Goal: Task Accomplishment & Management: Complete application form

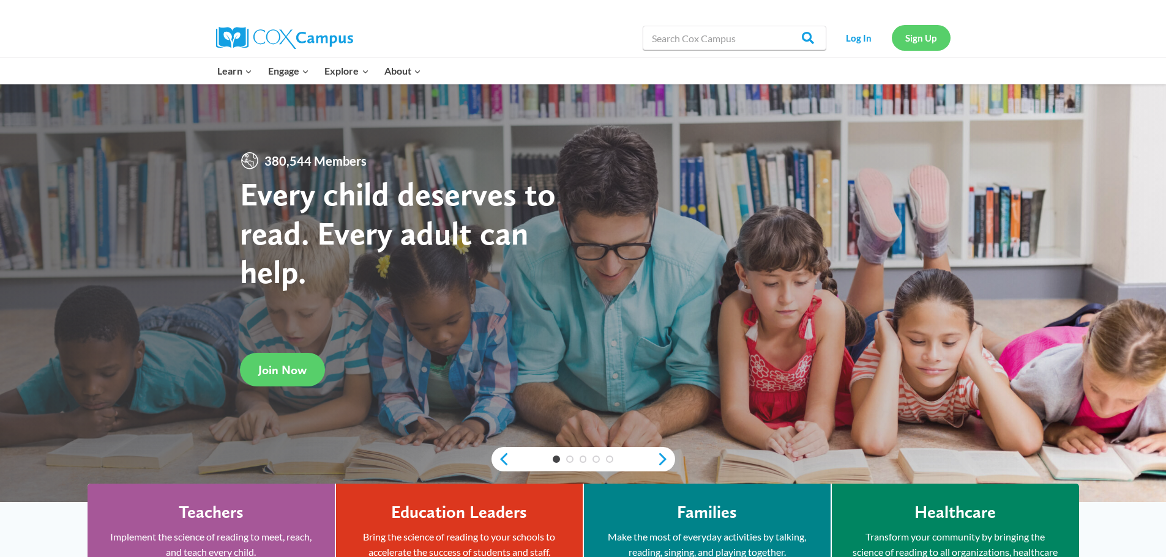
click at [896, 44] on link "Sign Up" at bounding box center [920, 37] width 59 height 25
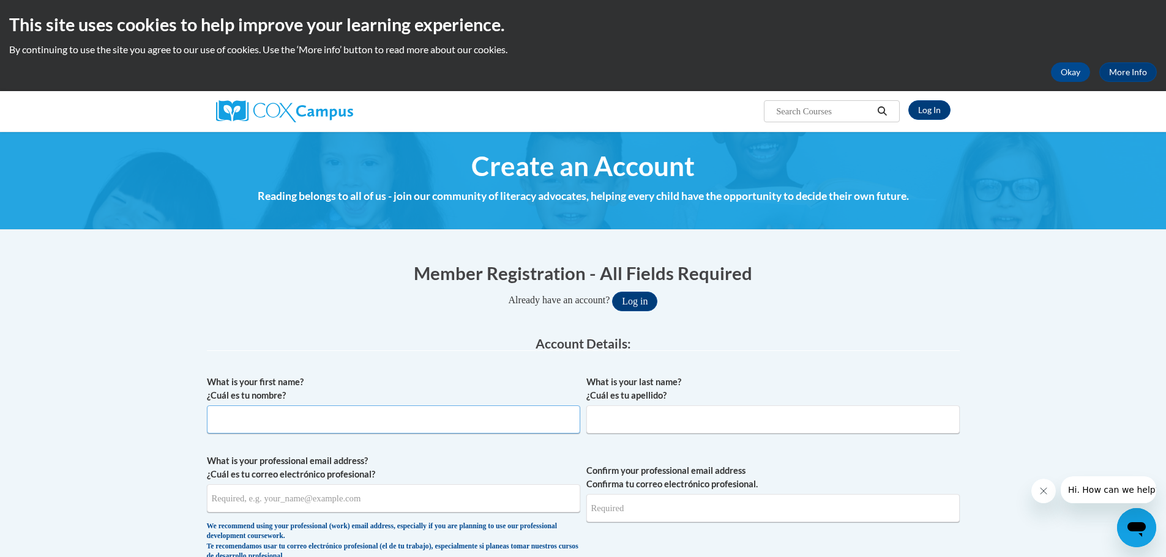
drag, startPoint x: 481, startPoint y: 424, endPoint x: 491, endPoint y: 422, distance: 10.1
click at [481, 424] on input "What is your first name? ¿Cuál es tu nombre?" at bounding box center [393, 420] width 373 height 28
type input "Angela"
click at [825, 407] on input "What is your last name? ¿Cuál es tu apellido?" at bounding box center [772, 420] width 373 height 28
type input "Martin"
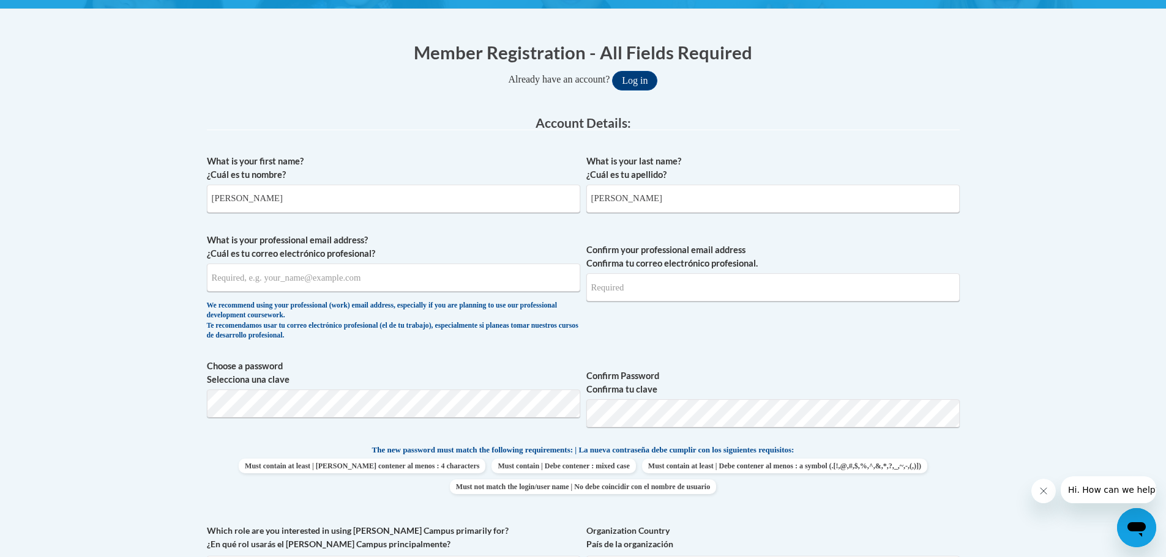
scroll to position [245, 0]
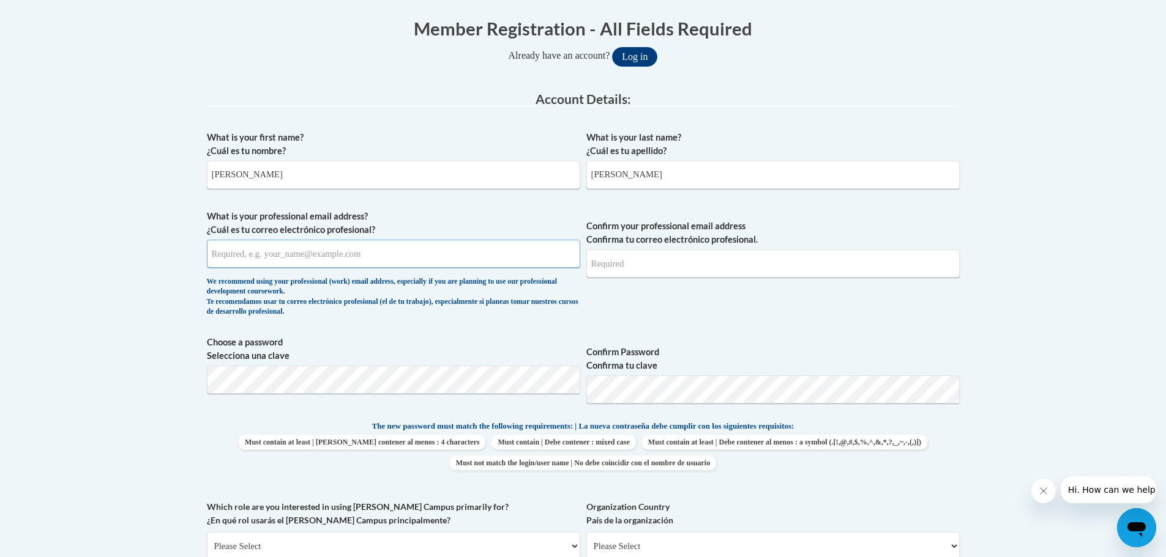
click at [475, 266] on input "What is your professional email address? ¿Cuál es tu correo electrónico profesi…" at bounding box center [393, 254] width 373 height 28
type input "apoaevents22@gmail.com"
click at [660, 258] on input "Confirm your professional email address Confirma tu correo electrónico profesio…" at bounding box center [772, 264] width 373 height 28
type input "apoaevents22@gmail.com"
click at [561, 325] on div "What is your first name? ¿Cuál es tu nombre? Angela What is your last name? ¿Cu…" at bounding box center [583, 404] width 753 height 558
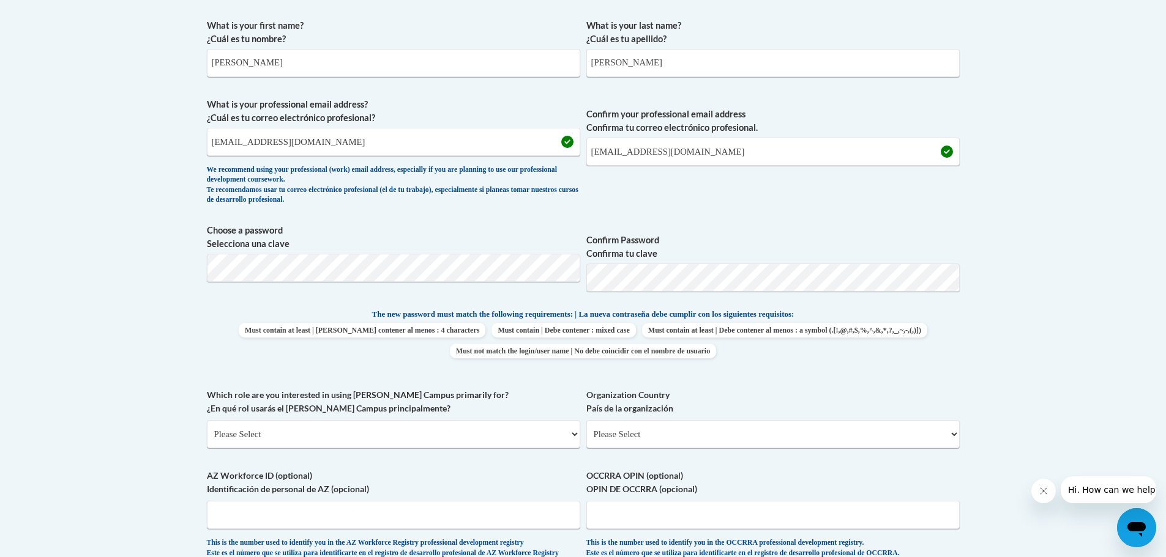
scroll to position [367, 0]
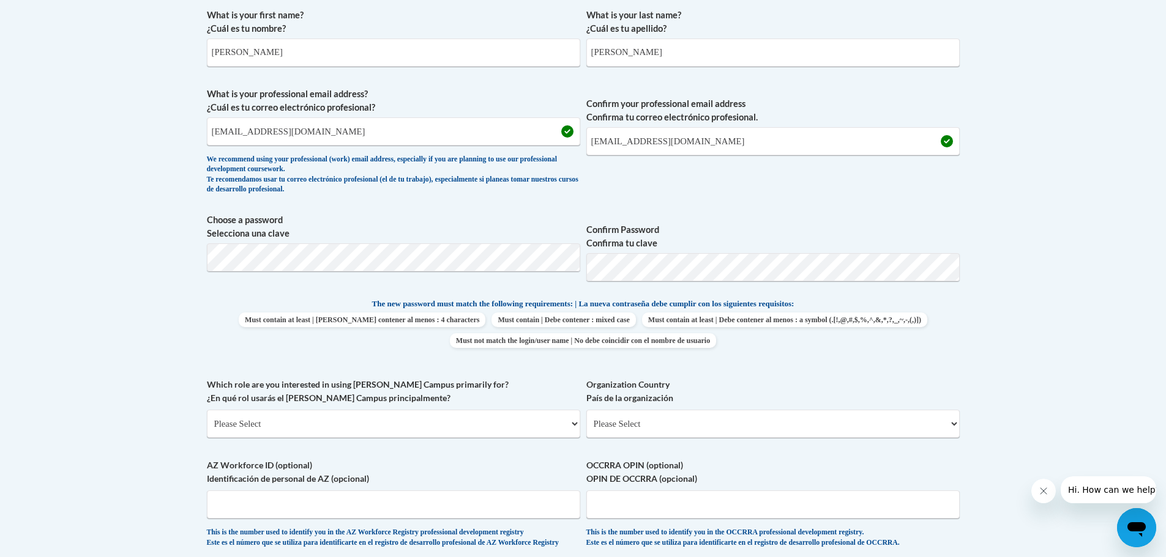
click at [707, 252] on span "Confirm Password Confirma tu clave" at bounding box center [772, 253] width 373 height 78
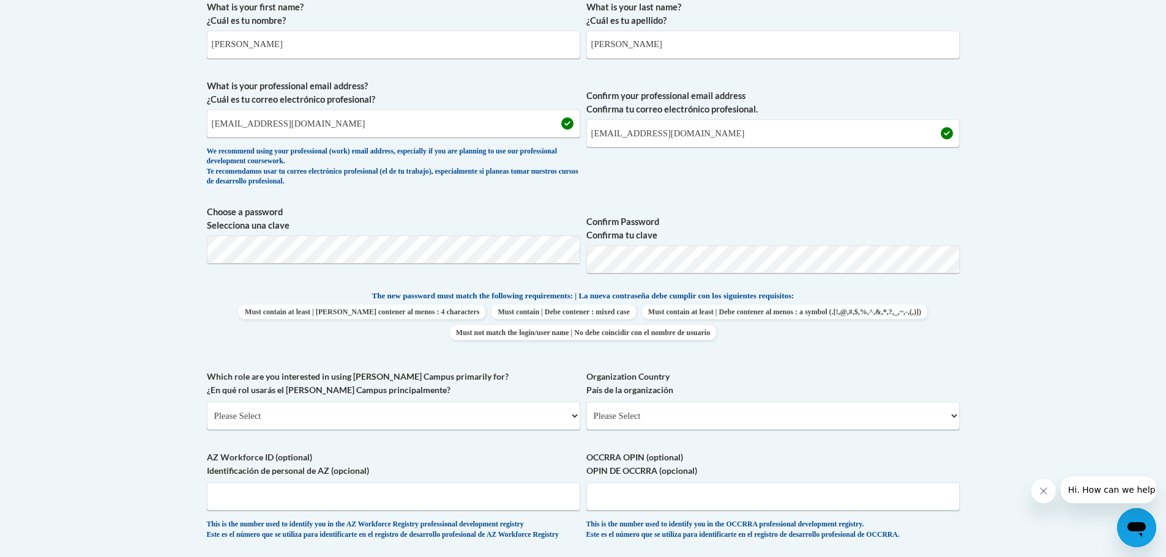
scroll to position [489, 0]
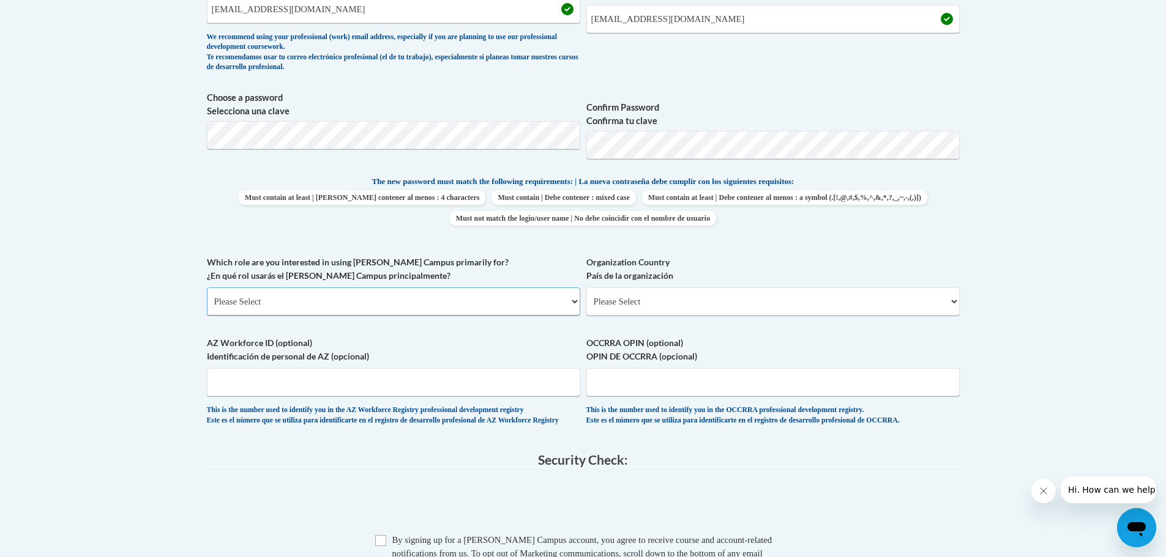
click at [317, 297] on select "Please Select College/University | Colegio/Universidad Community/Nonprofit Part…" at bounding box center [393, 302] width 373 height 28
select select "fbf2d438-af2f-41f8-98f1-81c410e29de3"
click at [207, 288] on select "Please Select College/University | Colegio/Universidad Community/Nonprofit Part…" at bounding box center [393, 302] width 373 height 28
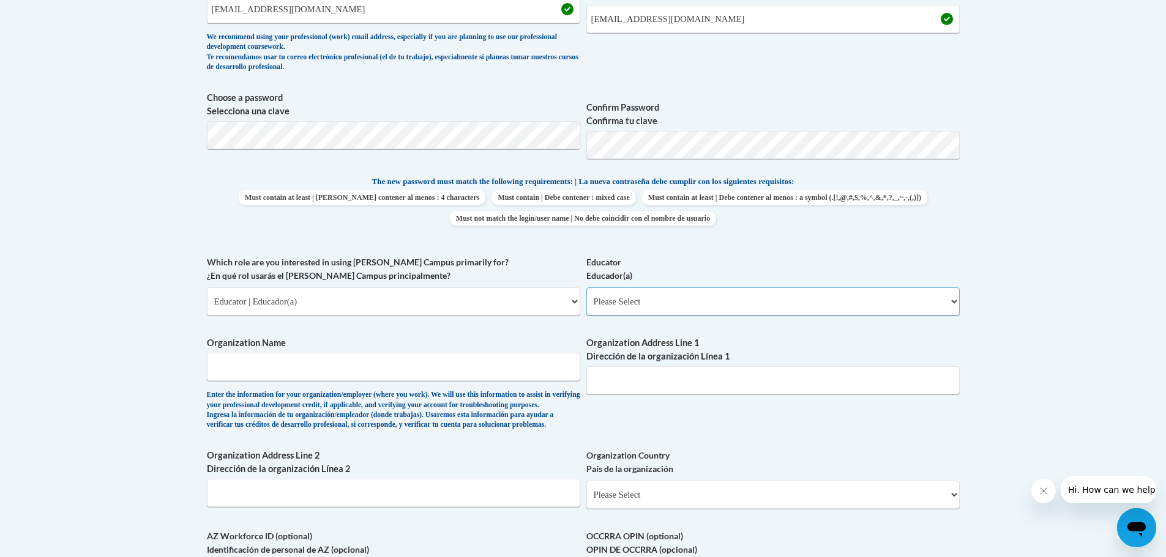
click at [689, 297] on select "Please Select Early Learning/Daycare Teacher/Family Home Care Provider | Maestr…" at bounding box center [772, 302] width 373 height 28
select select "5e2af403-4f2c-4e49-a02f-103e55d7b75b"
click at [586, 288] on select "Please Select Early Learning/Daycare Teacher/Family Home Care Provider | Maestr…" at bounding box center [772, 302] width 373 height 28
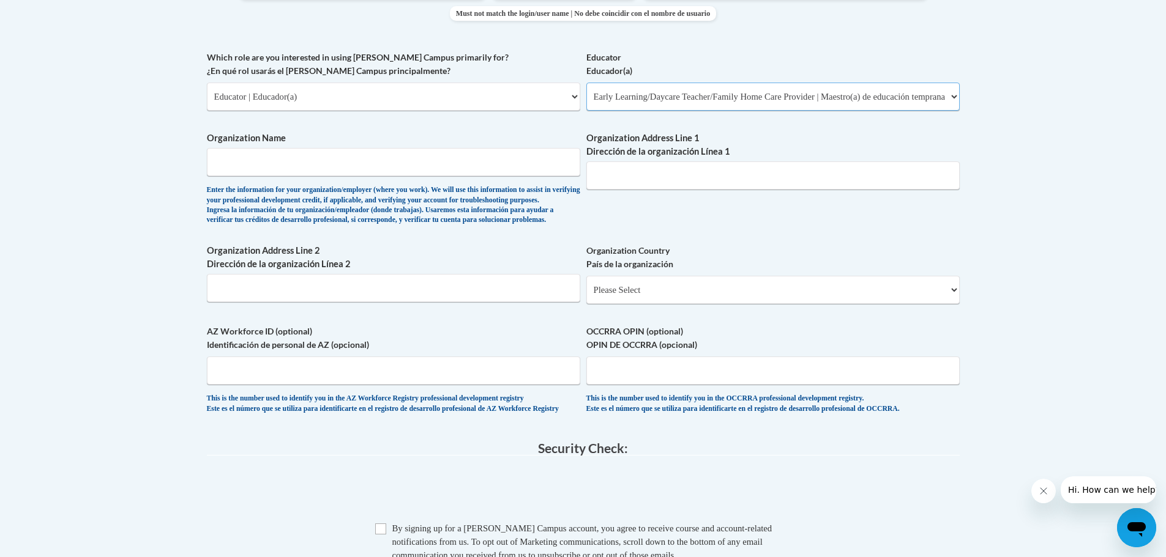
scroll to position [673, 0]
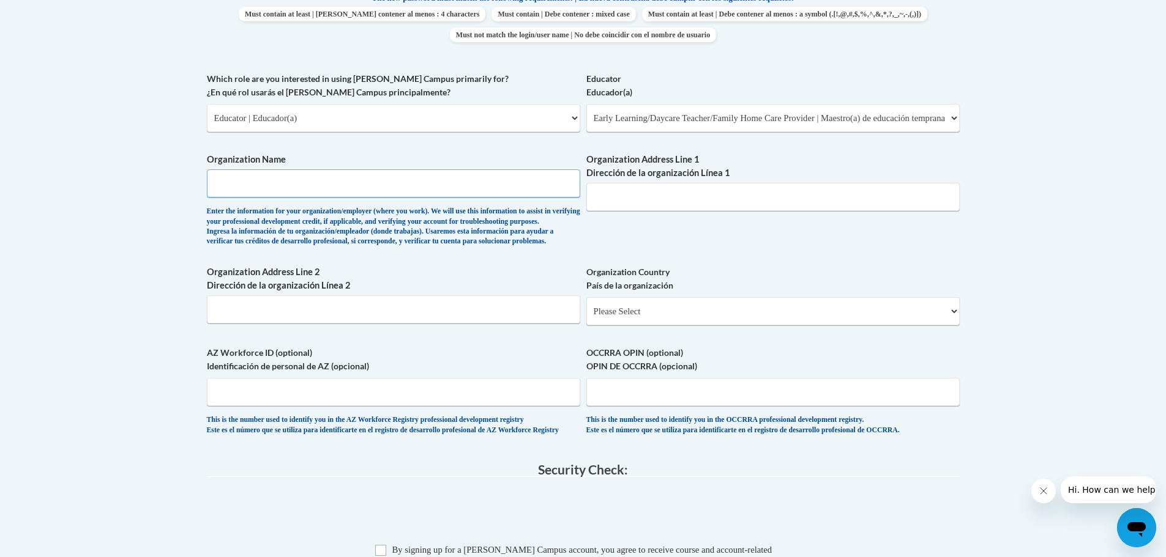
click at [461, 184] on input "Organization Name" at bounding box center [393, 183] width 373 height 28
type input "Ms. Niecy Learning Center"
click at [653, 202] on input "Organization Address Line 1 Dirección de la organización Línea 1" at bounding box center [772, 197] width 373 height 28
click at [1153, 203] on body "This site uses cookies to help improve your learning experience. By continuing …" at bounding box center [583, 170] width 1166 height 1687
click at [759, 201] on input "Organization Address Line 1 Dirección de la organización Línea 1" at bounding box center [772, 197] width 373 height 28
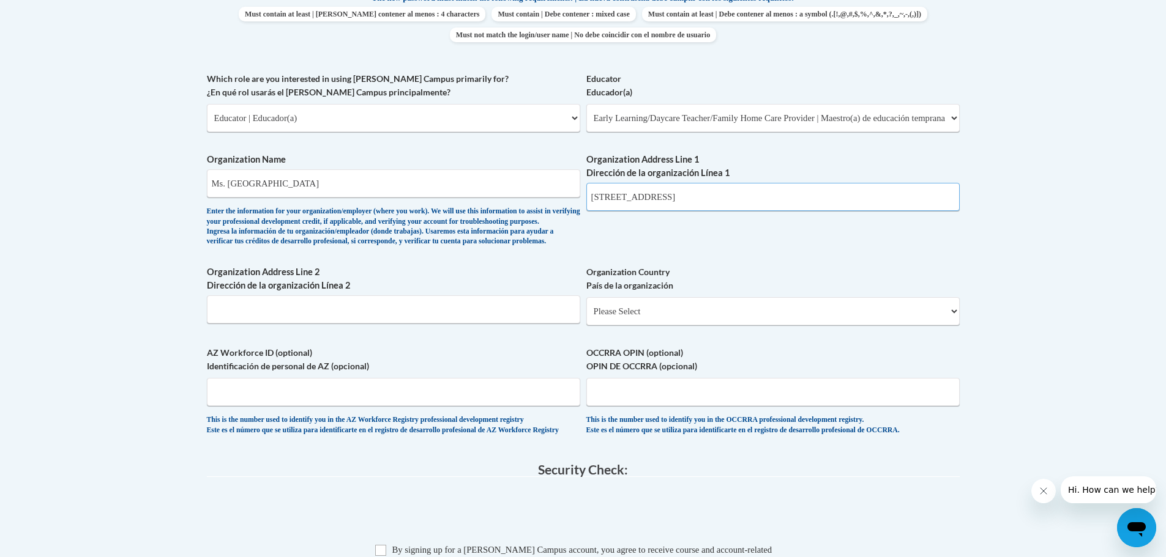
type input "2520 Old Hapeville rd"
click at [456, 324] on input "Organization Address Line 2 Dirección de la organización Línea 2" at bounding box center [393, 310] width 373 height 28
type input "atlanta"
click at [619, 326] on select "Please Select United States | Estados Unidos Outside of the United States | Fue…" at bounding box center [772, 311] width 373 height 28
select select "ad49bcad-a171-4b2e-b99c-48b446064914"
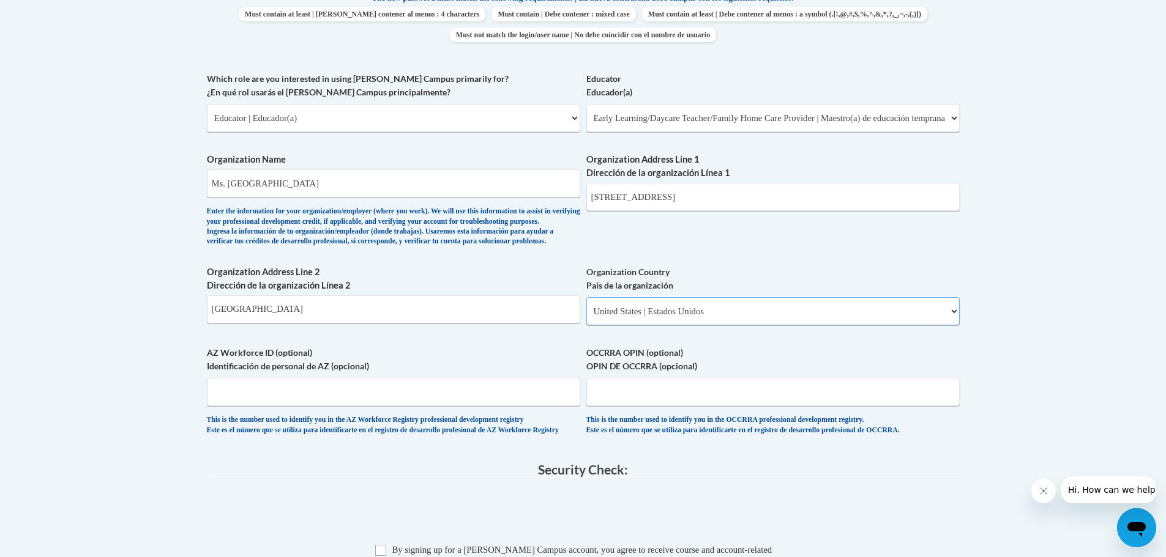
click at [586, 317] on select "Please Select United States | Estados Unidos Outside of the United States | Fue…" at bounding box center [772, 311] width 373 height 28
select select
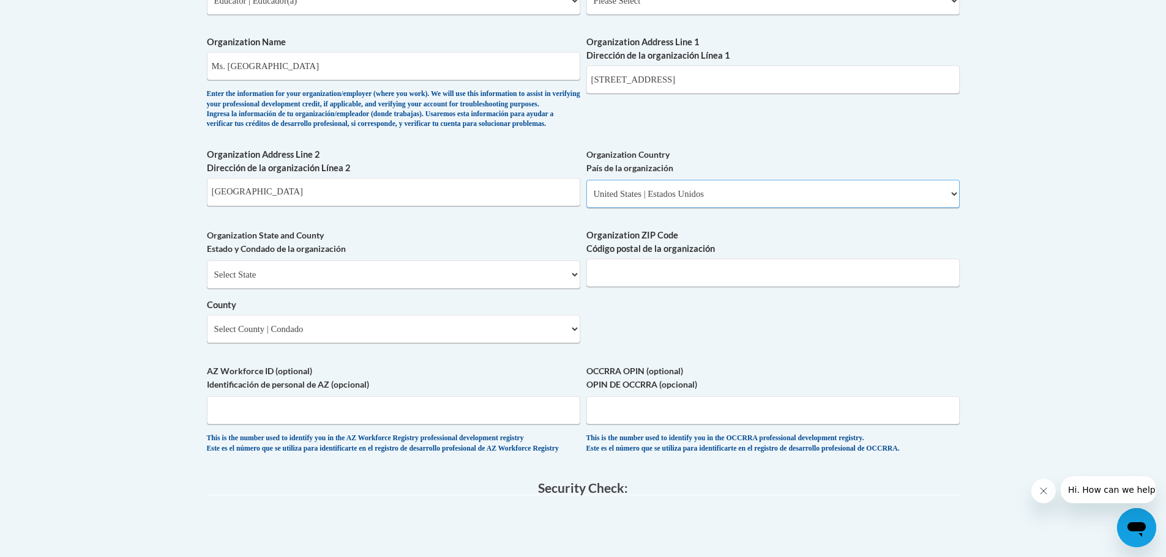
scroll to position [795, 0]
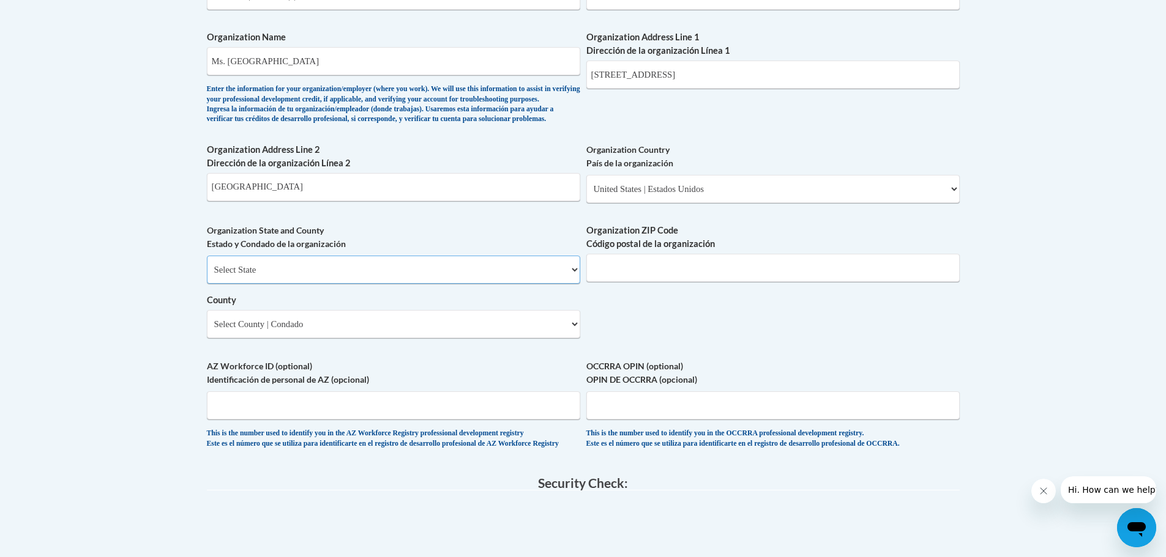
click at [400, 284] on select "Select State Alabama Alaska Arizona Arkansas California Colorado Connecticut De…" at bounding box center [393, 270] width 373 height 28
select select "Georgia"
click at [207, 276] on select "Select State Alabama Alaska Arizona Arkansas California Colorado Connecticut De…" at bounding box center [393, 270] width 373 height 28
click at [738, 282] on input "Organization ZIP Code Código postal de la organización" at bounding box center [772, 268] width 373 height 28
type input "30354"
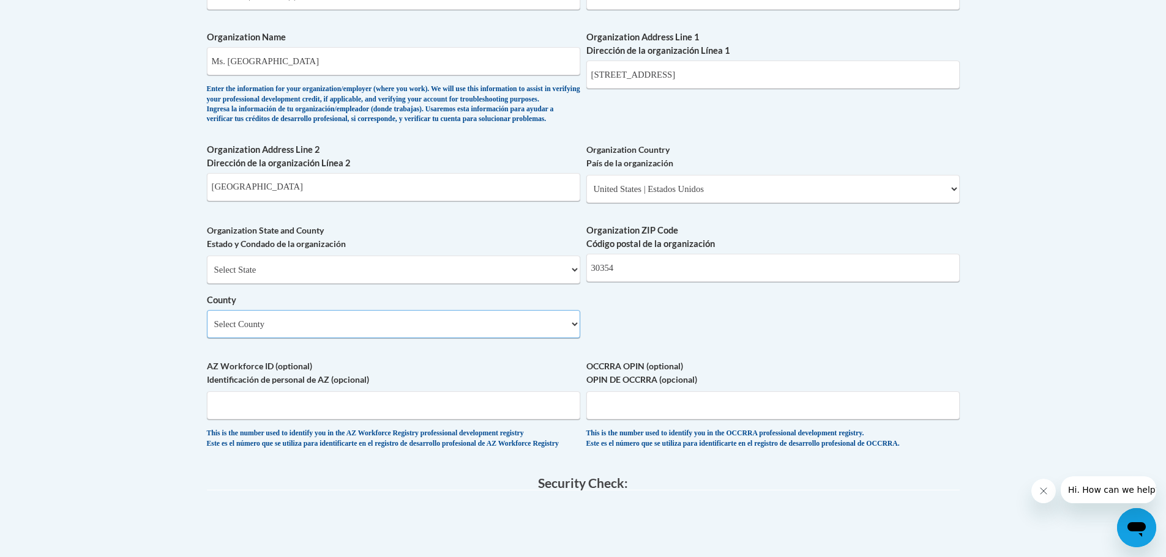
click at [424, 338] on select "Select County Appling Atkinson Bacon Baker Baldwin Banks Barrow Bartow Ben Hill…" at bounding box center [393, 324] width 373 height 28
select select "Fulton"
click at [207, 330] on select "Select County Appling Atkinson Bacon Baker Baldwin Banks Barrow Bartow Ben Hill…" at bounding box center [393, 324] width 373 height 28
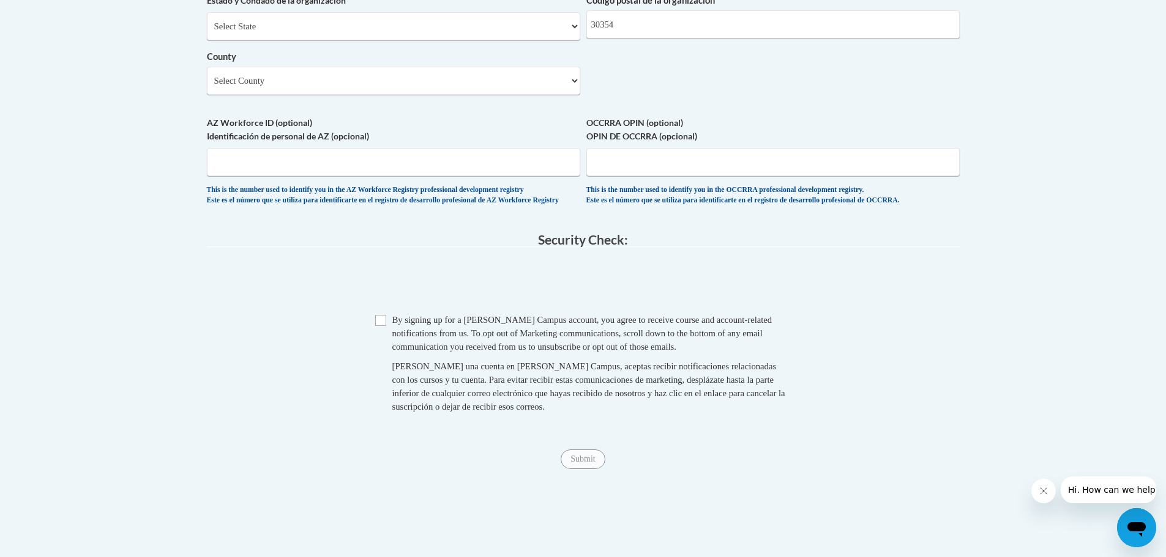
scroll to position [1040, 0]
click at [386, 353] on span "Checkbox By signing up for a Cox Campus account, you agree to receive course an…" at bounding box center [583, 368] width 416 height 113
click at [380, 325] on input "Checkbox" at bounding box center [380, 319] width 11 height 11
checkbox input "true"
click at [586, 468] on input "Submit" at bounding box center [582, 458] width 44 height 20
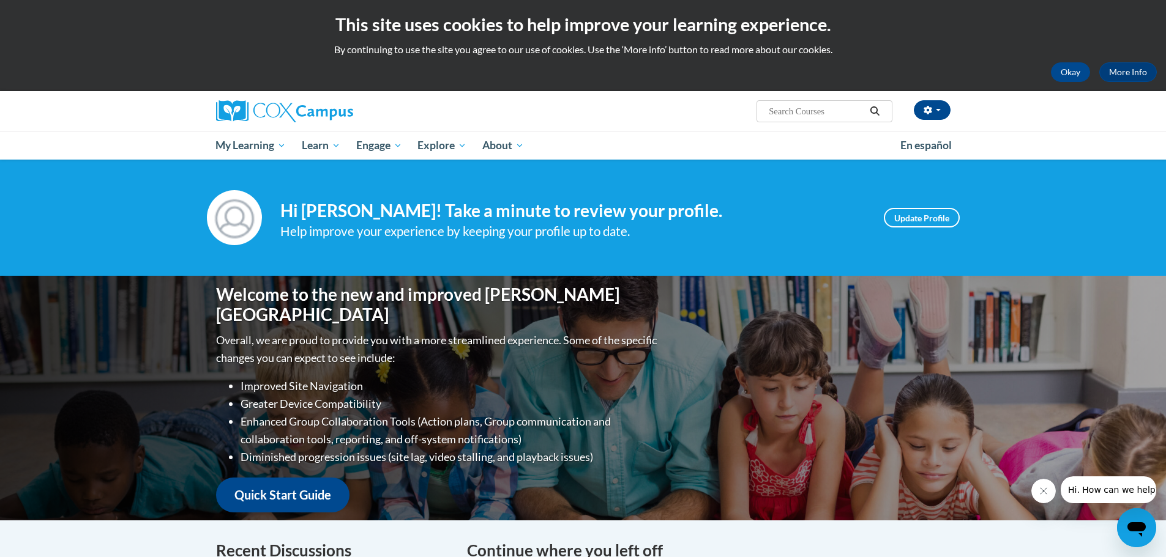
click at [669, 147] on ul "My Learning My Learning My Course Progress Certificates My Action Plans Group D…" at bounding box center [550, 146] width 684 height 28
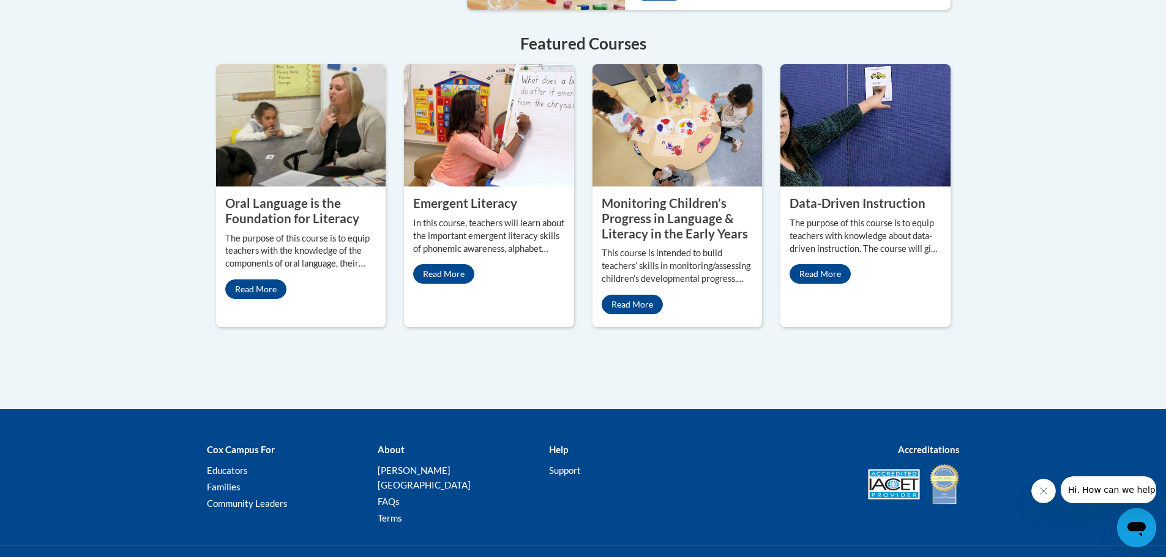
scroll to position [1101, 0]
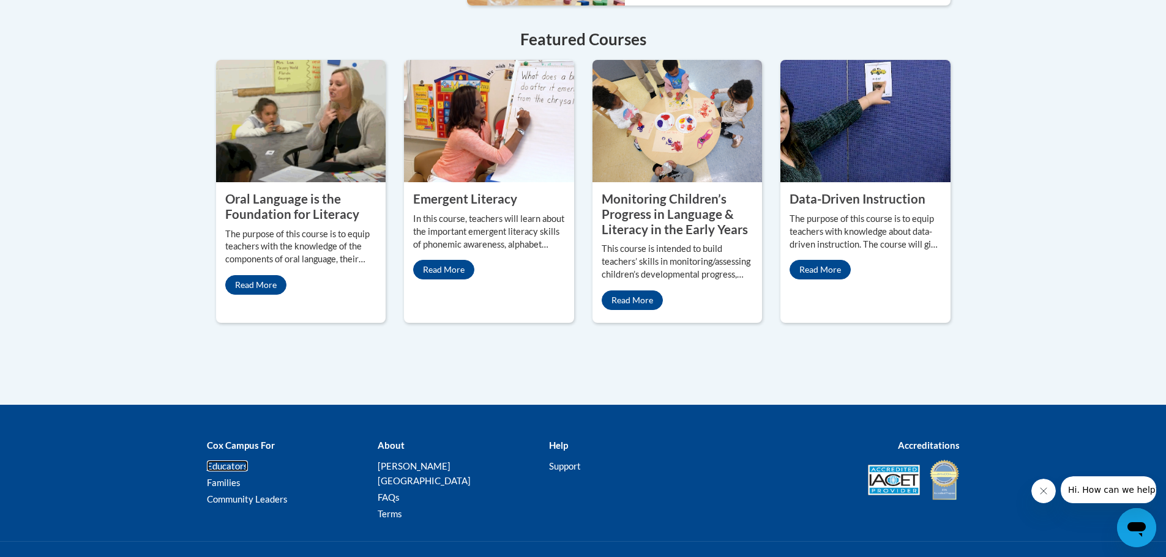
click at [236, 461] on link "Educators" at bounding box center [227, 466] width 41 height 11
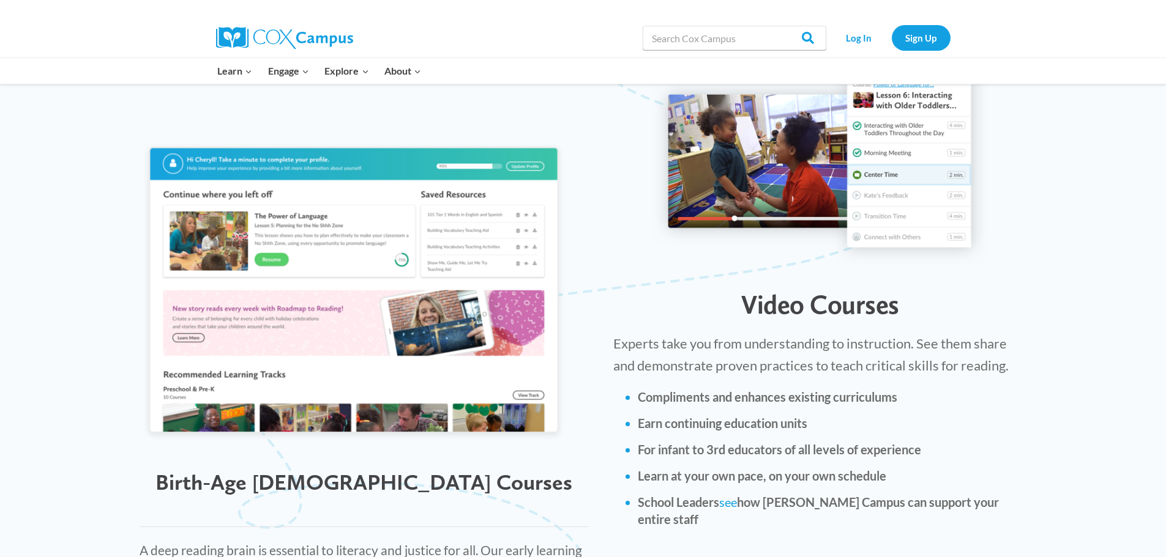
scroll to position [1346, 0]
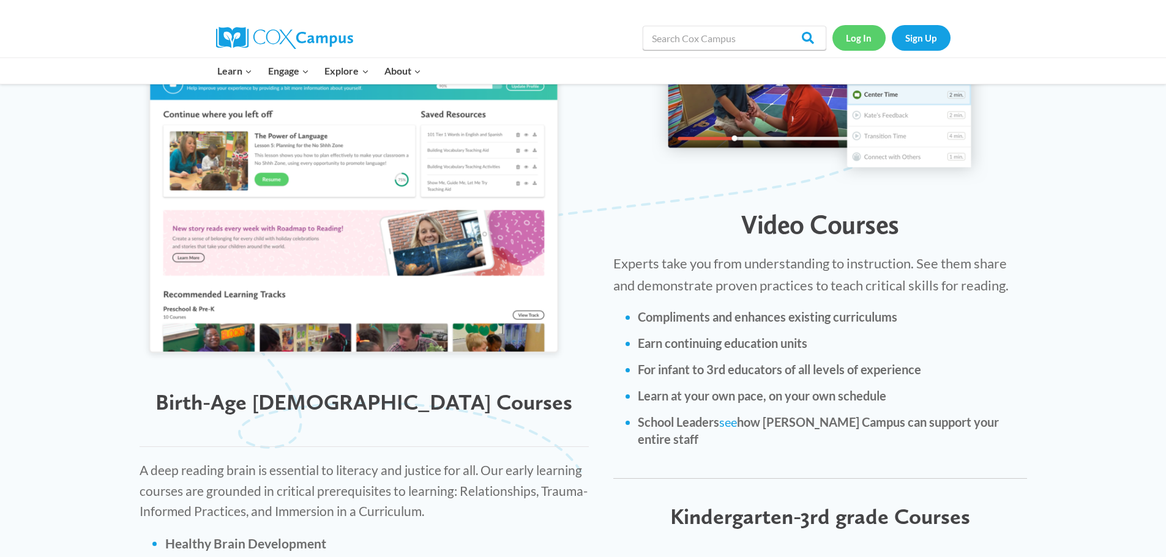
click at [882, 37] on link "Log In" at bounding box center [858, 37] width 53 height 25
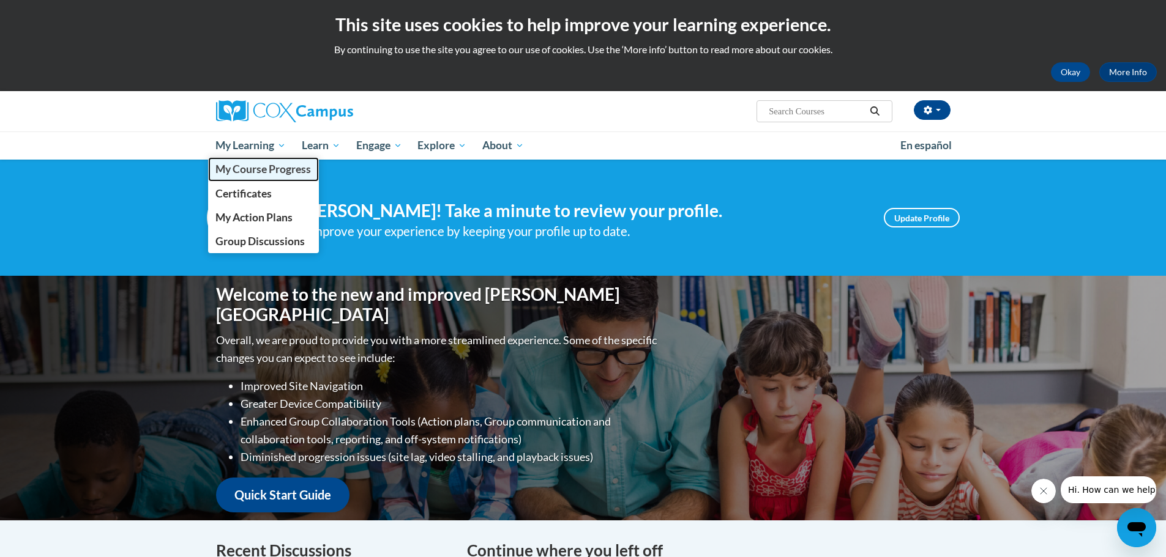
click at [291, 171] on span "My Course Progress" at bounding box center [262, 169] width 95 height 13
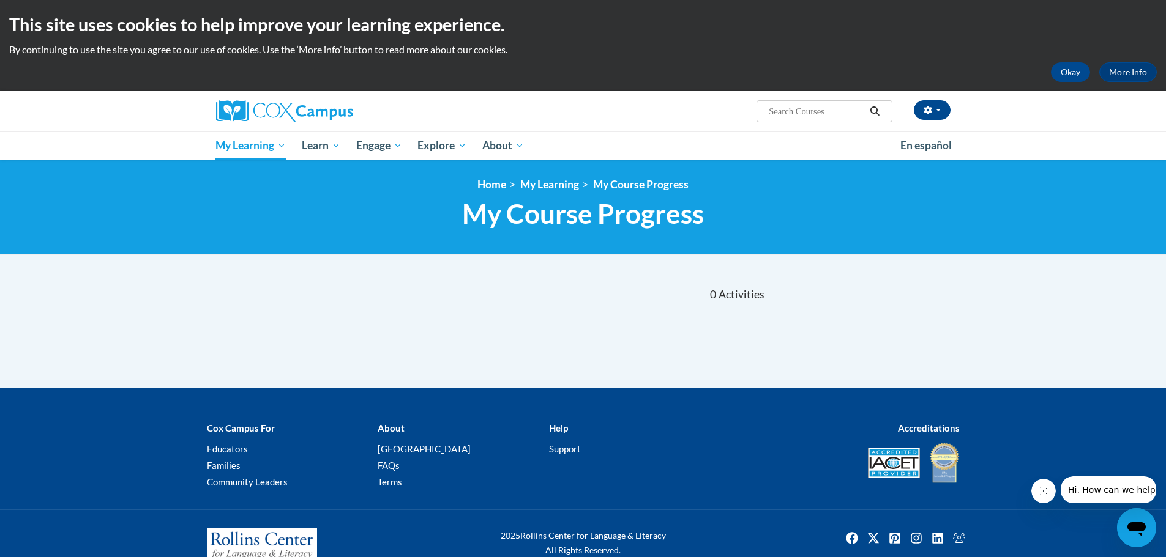
scroll to position [32, 0]
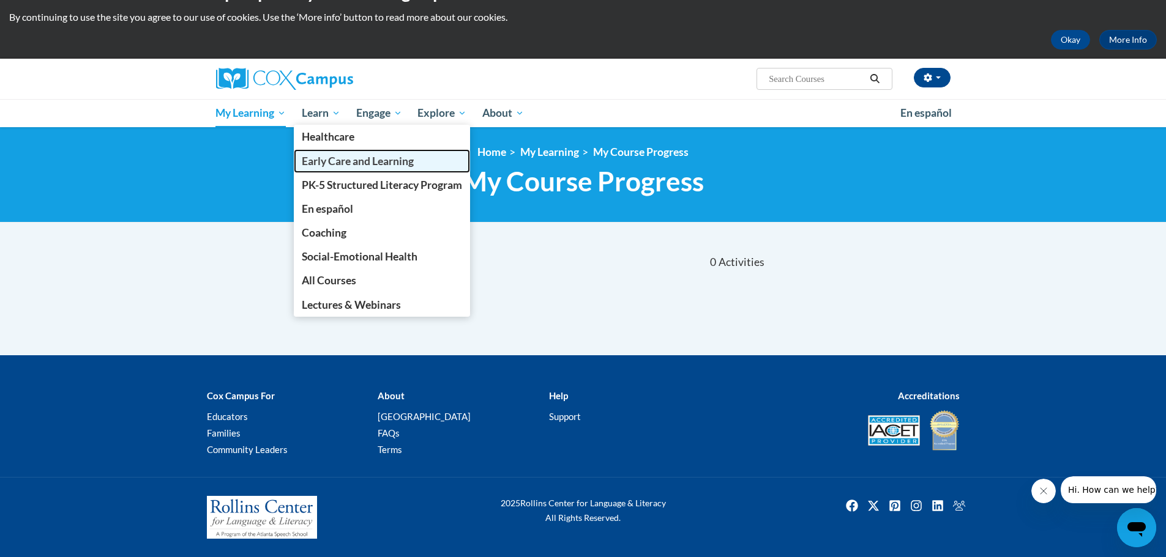
click at [335, 157] on span "Early Care and Learning" at bounding box center [358, 161] width 112 height 13
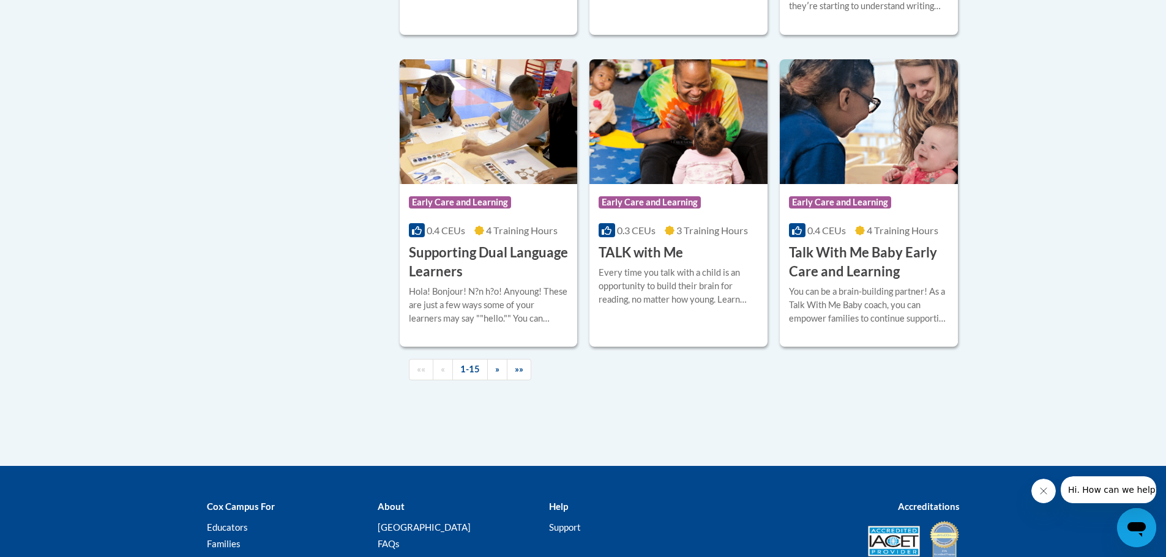
scroll to position [1836, 0]
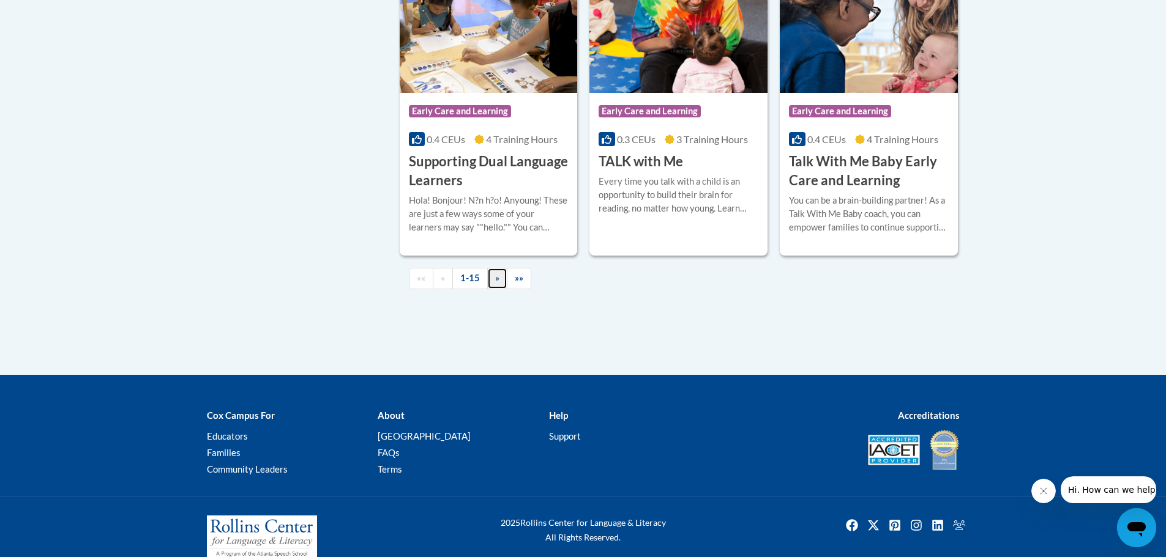
click at [495, 283] on span "»" at bounding box center [497, 278] width 4 height 10
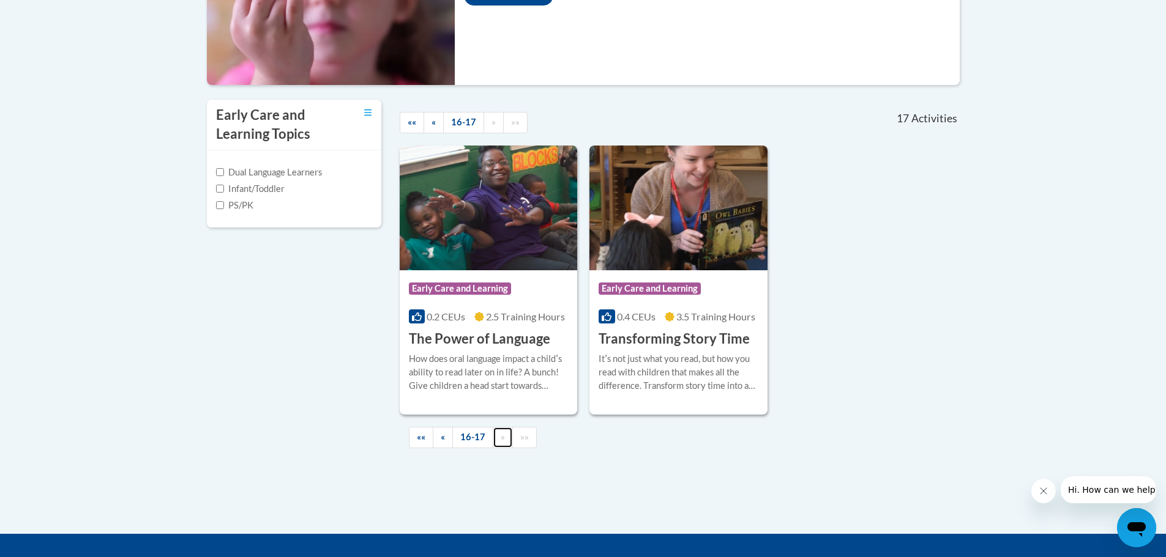
scroll to position [328, 0]
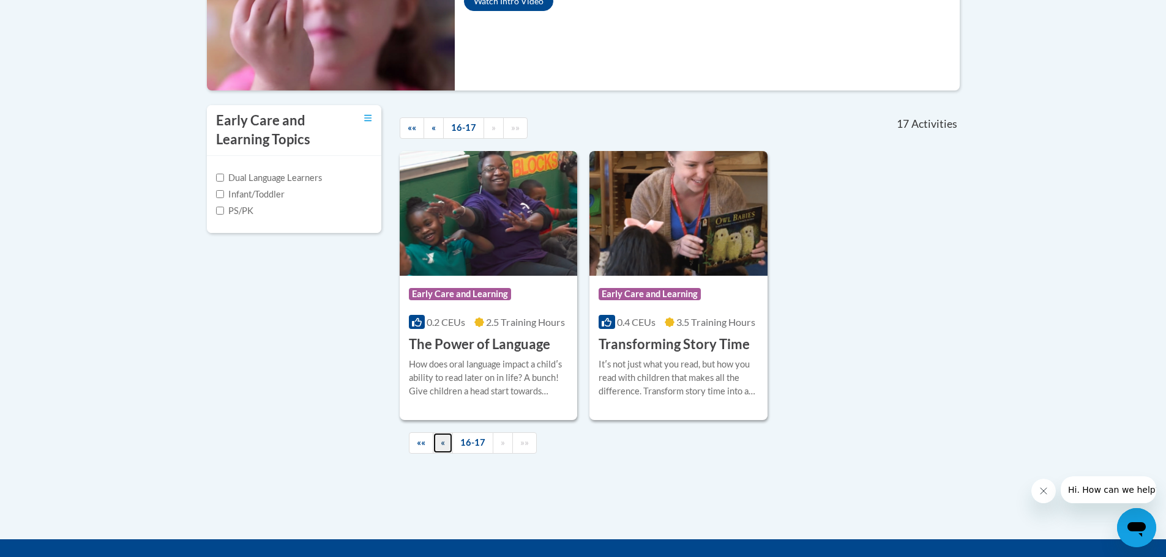
click at [444, 444] on span "«" at bounding box center [443, 442] width 4 height 10
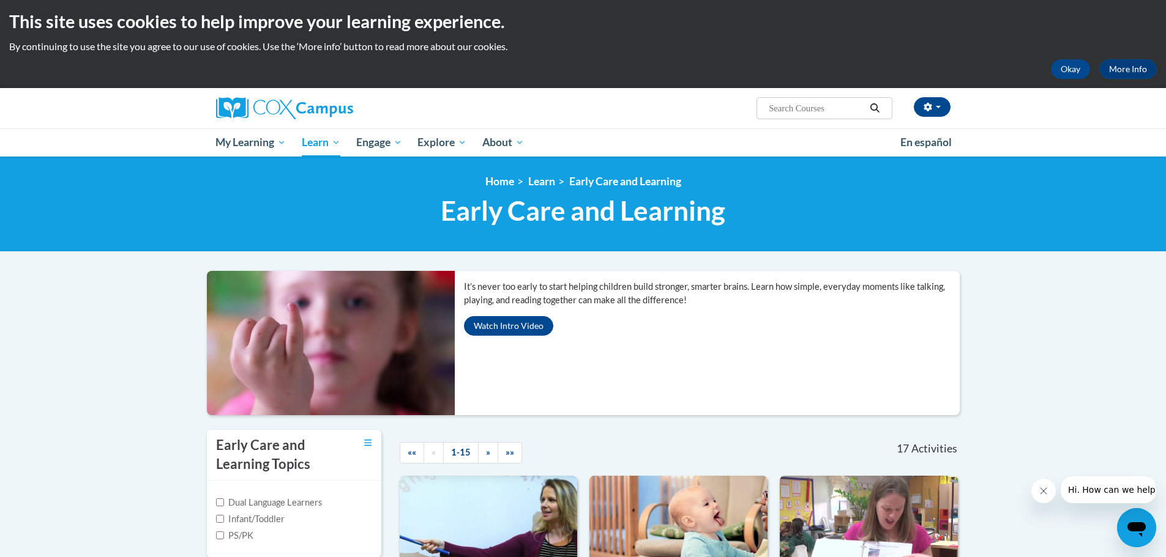
scroll to position [0, 0]
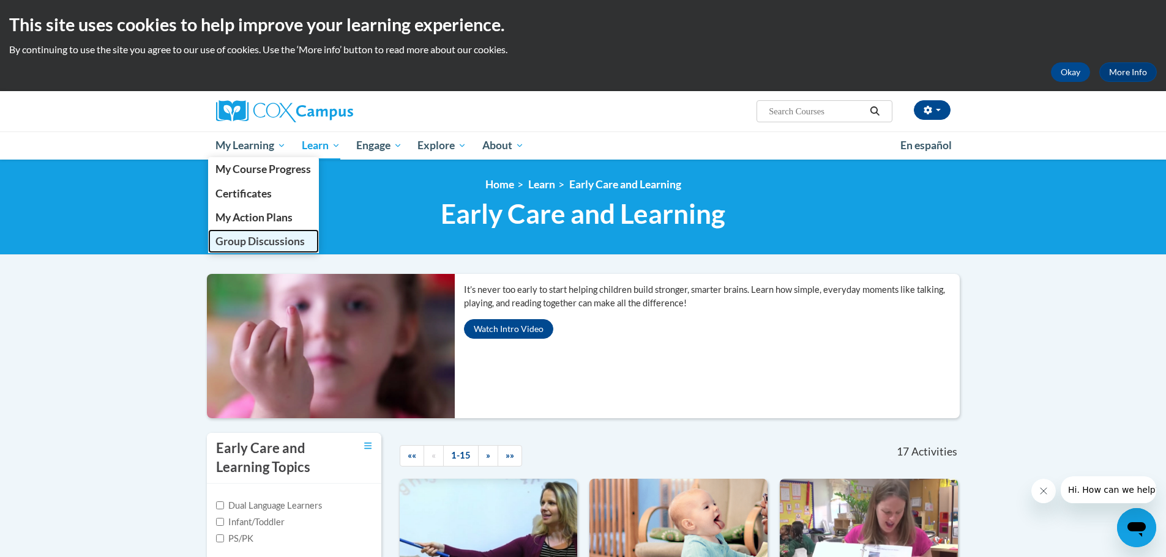
click at [268, 240] on span "Group Discussions" at bounding box center [259, 241] width 89 height 13
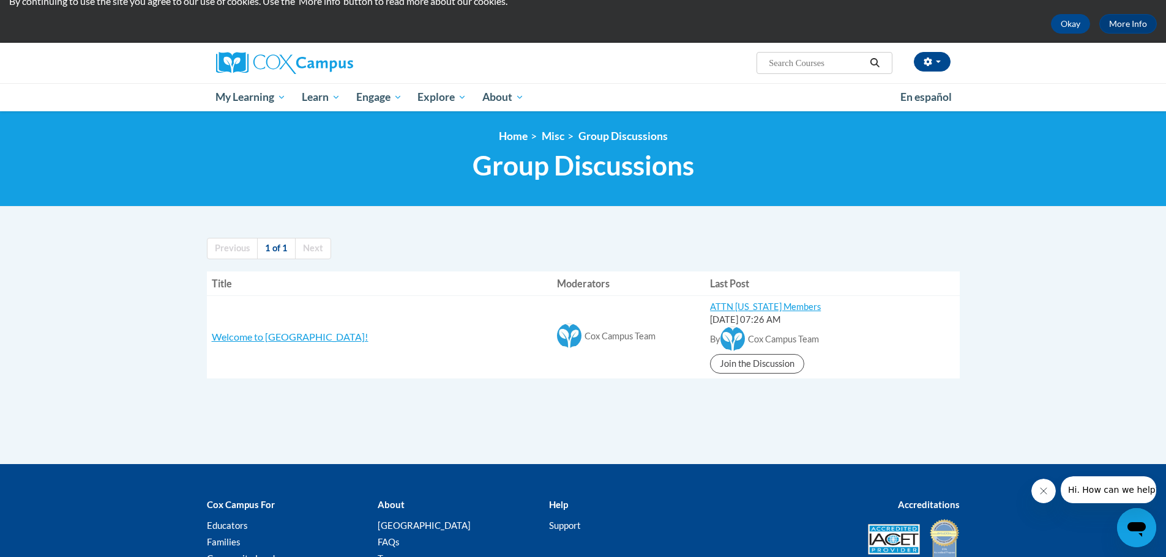
scroll to position [122, 0]
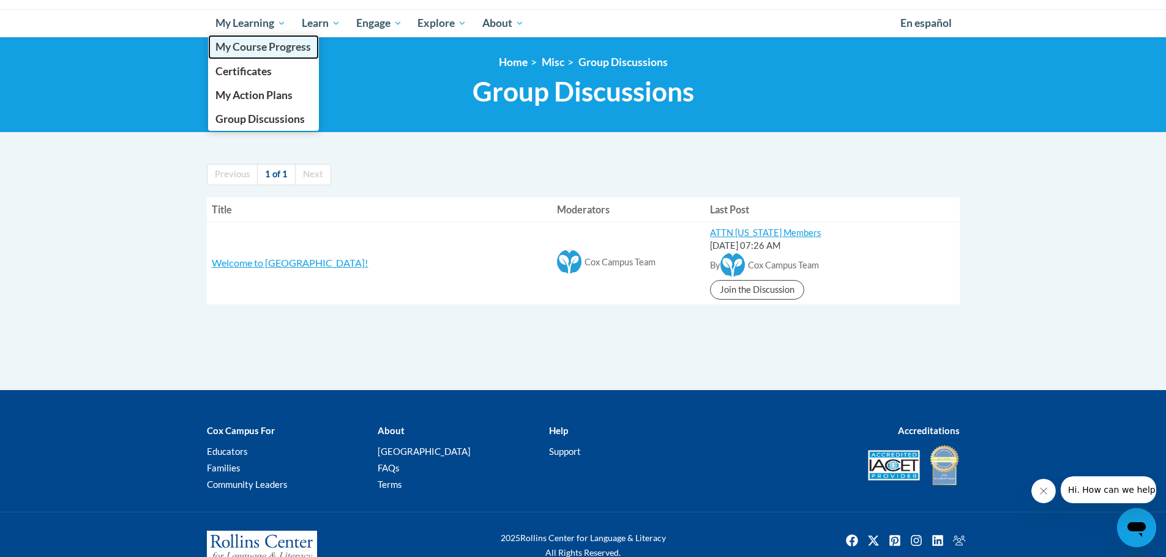
click at [229, 47] on span "My Course Progress" at bounding box center [262, 46] width 95 height 13
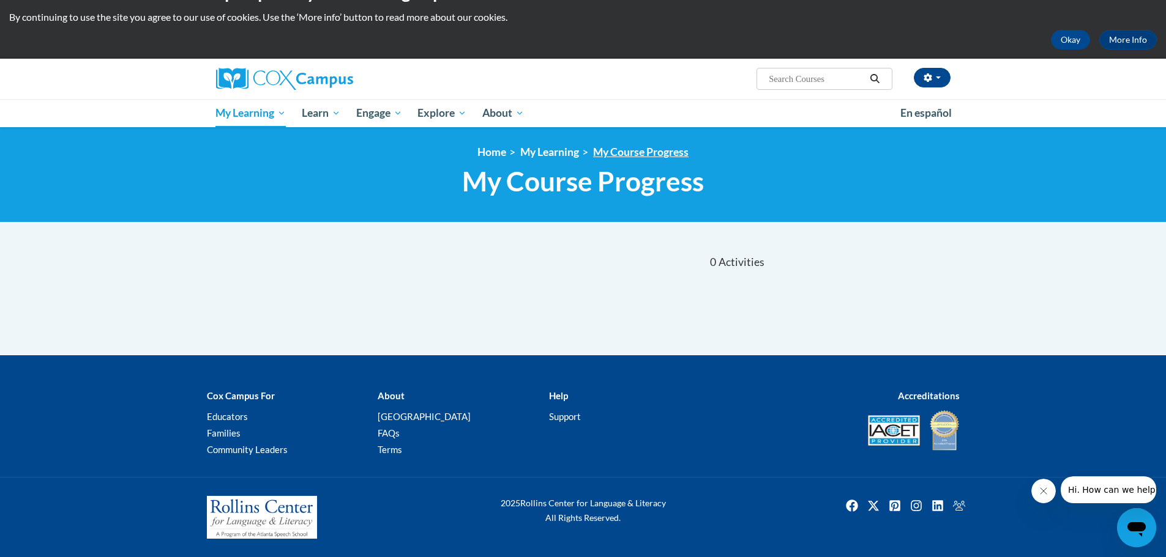
scroll to position [32, 0]
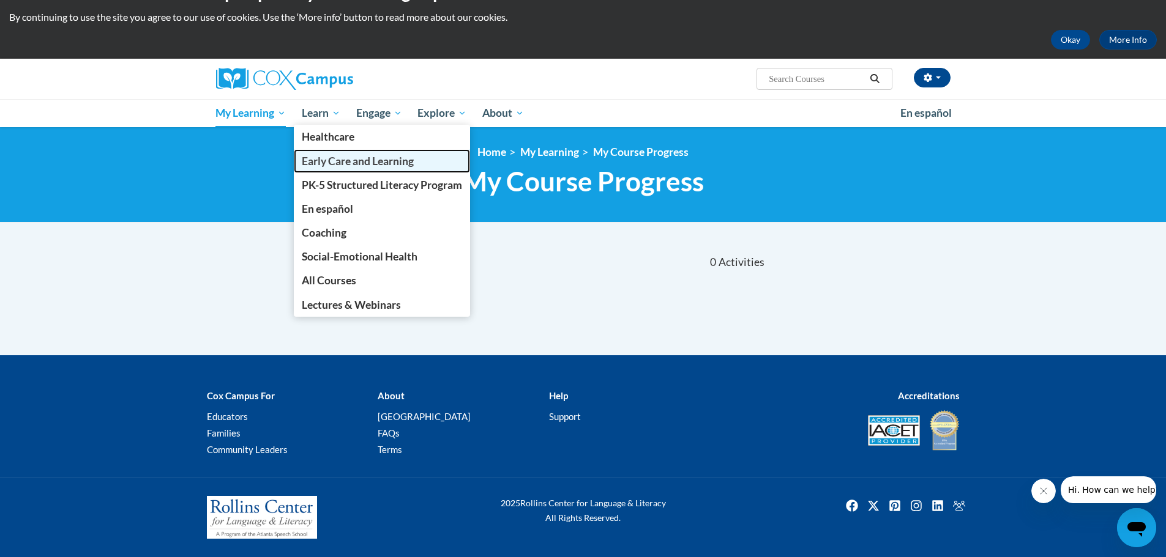
click at [347, 167] on span "Early Care and Learning" at bounding box center [358, 161] width 112 height 13
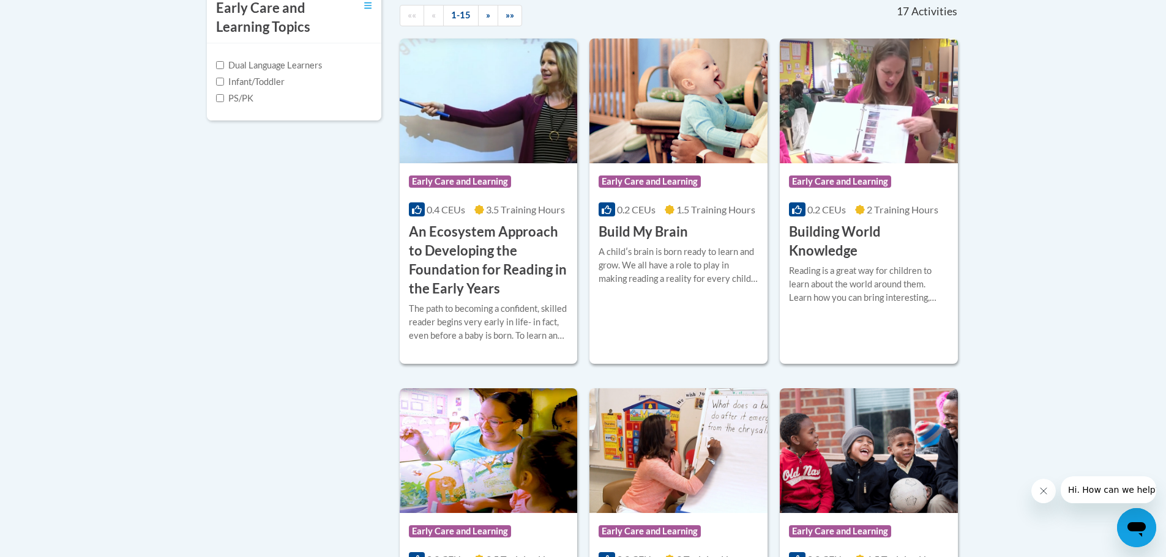
scroll to position [428, 0]
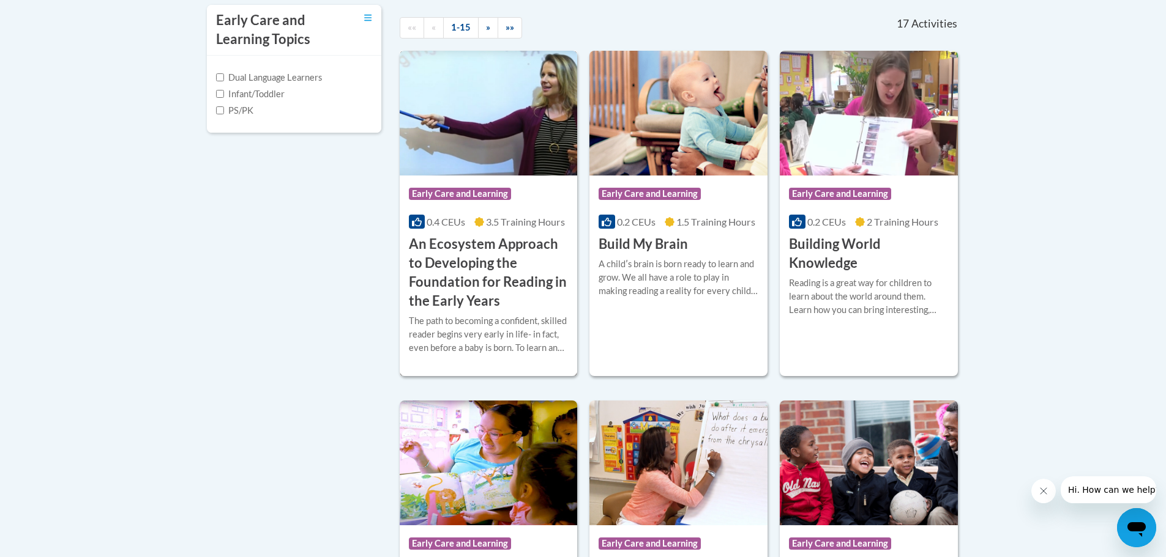
click at [485, 322] on div "The path to becoming a confident, skilled reader begins very early in life- in …" at bounding box center [489, 334] width 160 height 40
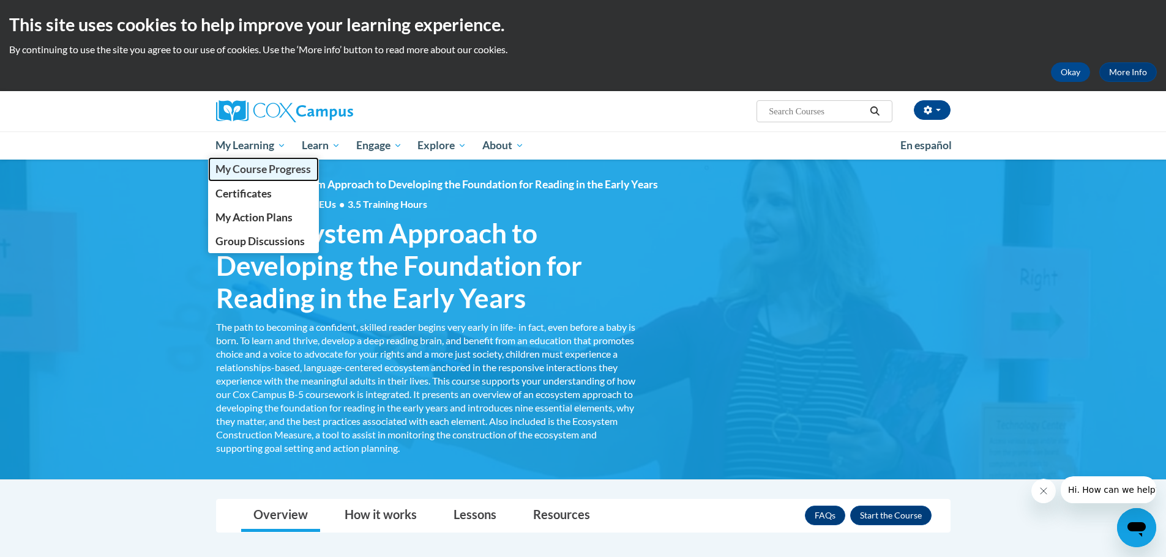
click at [264, 174] on span "My Course Progress" at bounding box center [262, 169] width 95 height 13
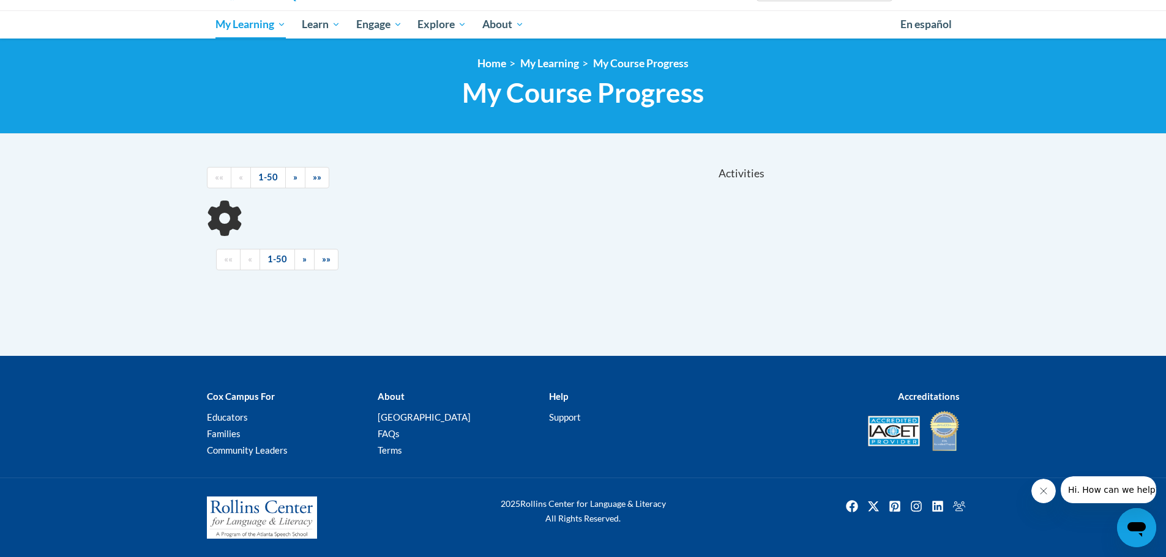
scroll to position [32, 0]
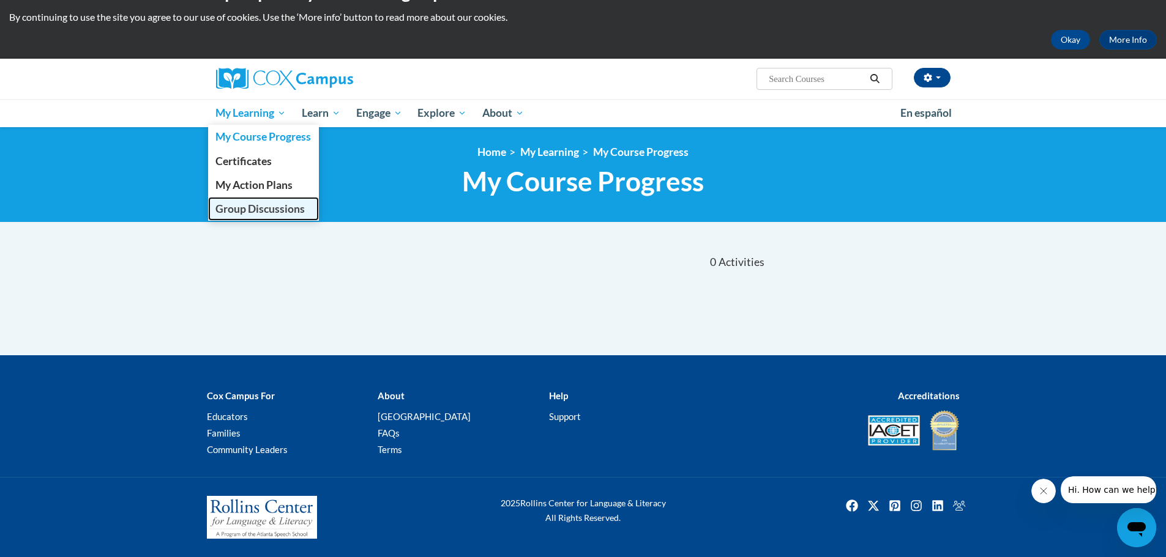
click at [285, 210] on span "Group Discussions" at bounding box center [259, 209] width 89 height 13
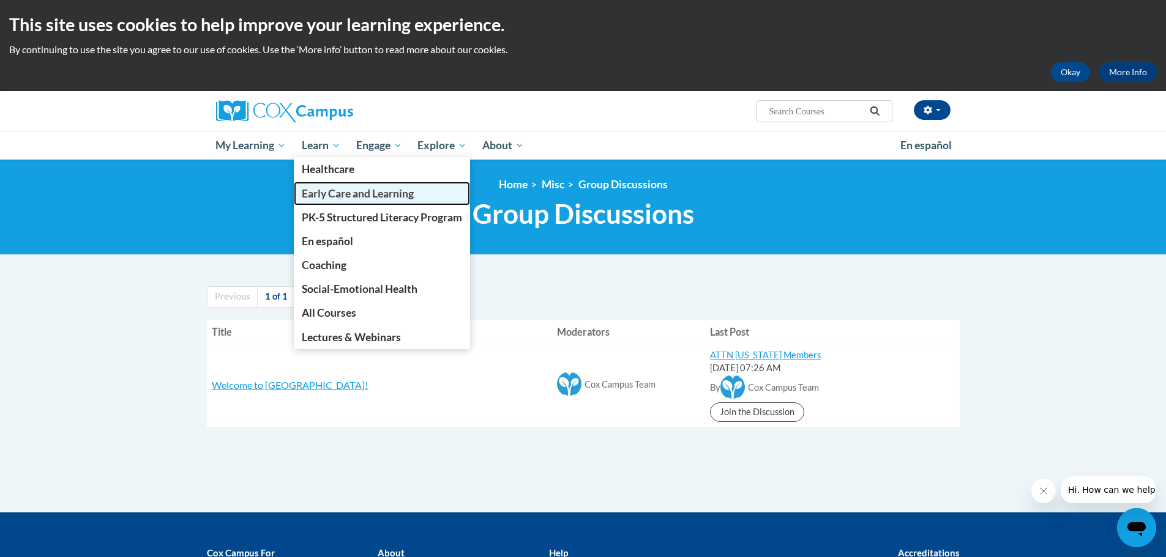
click at [342, 198] on span "Early Care and Learning" at bounding box center [358, 193] width 112 height 13
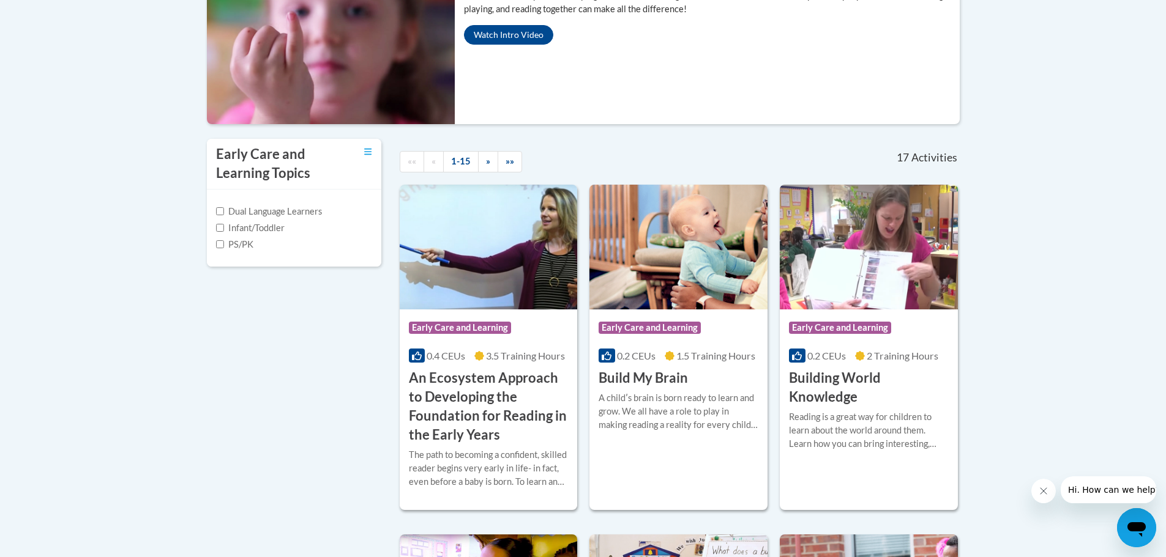
scroll to position [367, 0]
